Goal: Find contact information: Find contact information

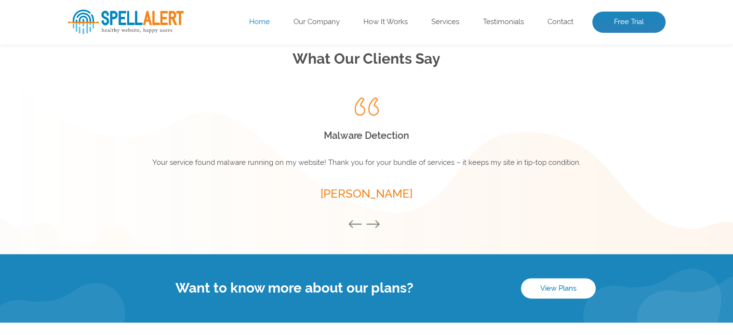
scroll to position [1402, 0]
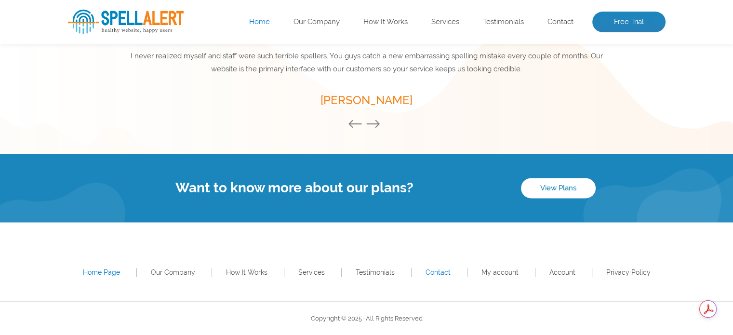
click at [430, 272] on link "Contact" at bounding box center [438, 272] width 25 height 8
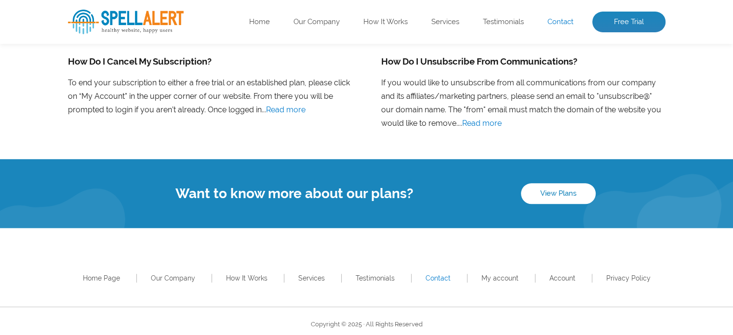
scroll to position [850, 0]
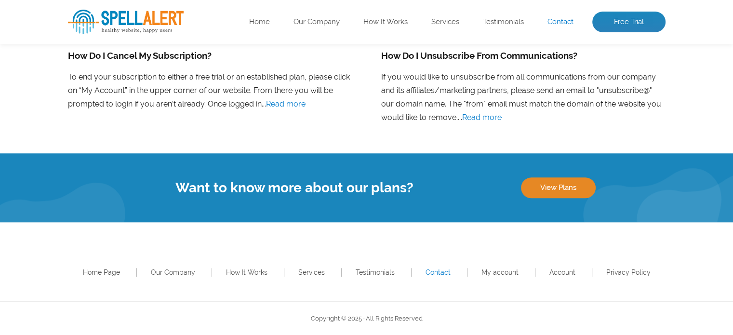
click at [563, 195] on link "View Plans" at bounding box center [558, 187] width 75 height 20
